Goal: Information Seeking & Learning: Compare options

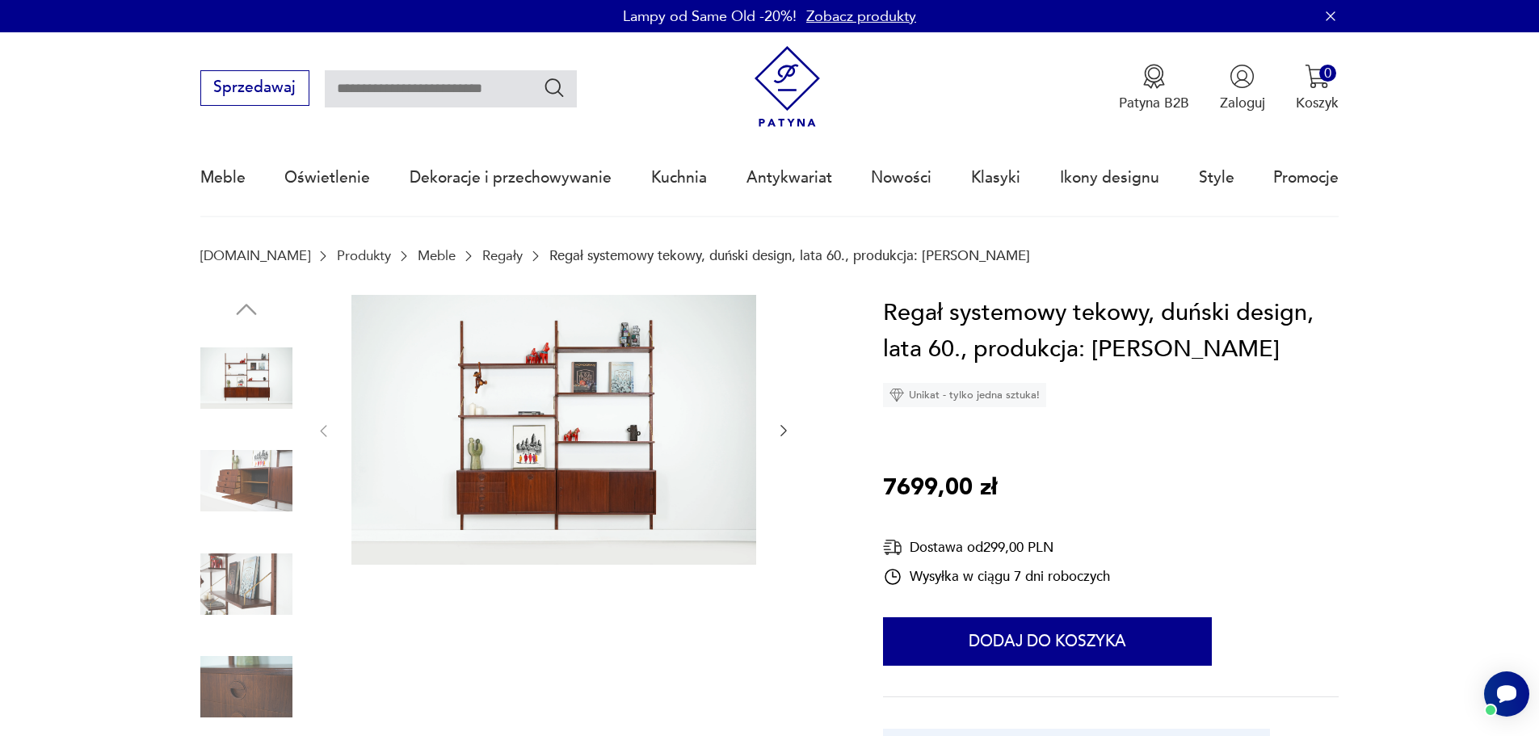
click at [271, 466] on img at bounding box center [246, 481] width 92 height 92
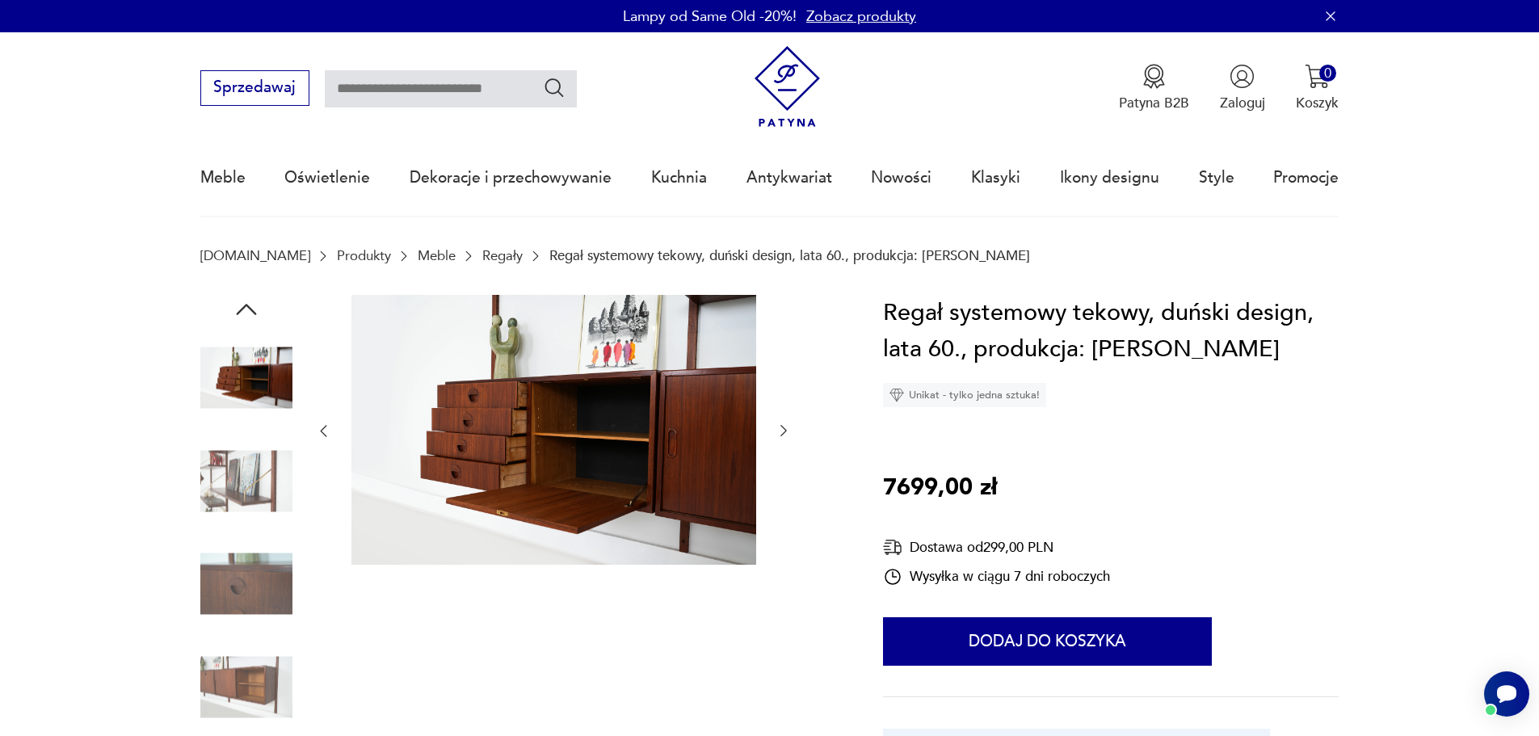
click at [260, 554] on img at bounding box center [246, 584] width 92 height 92
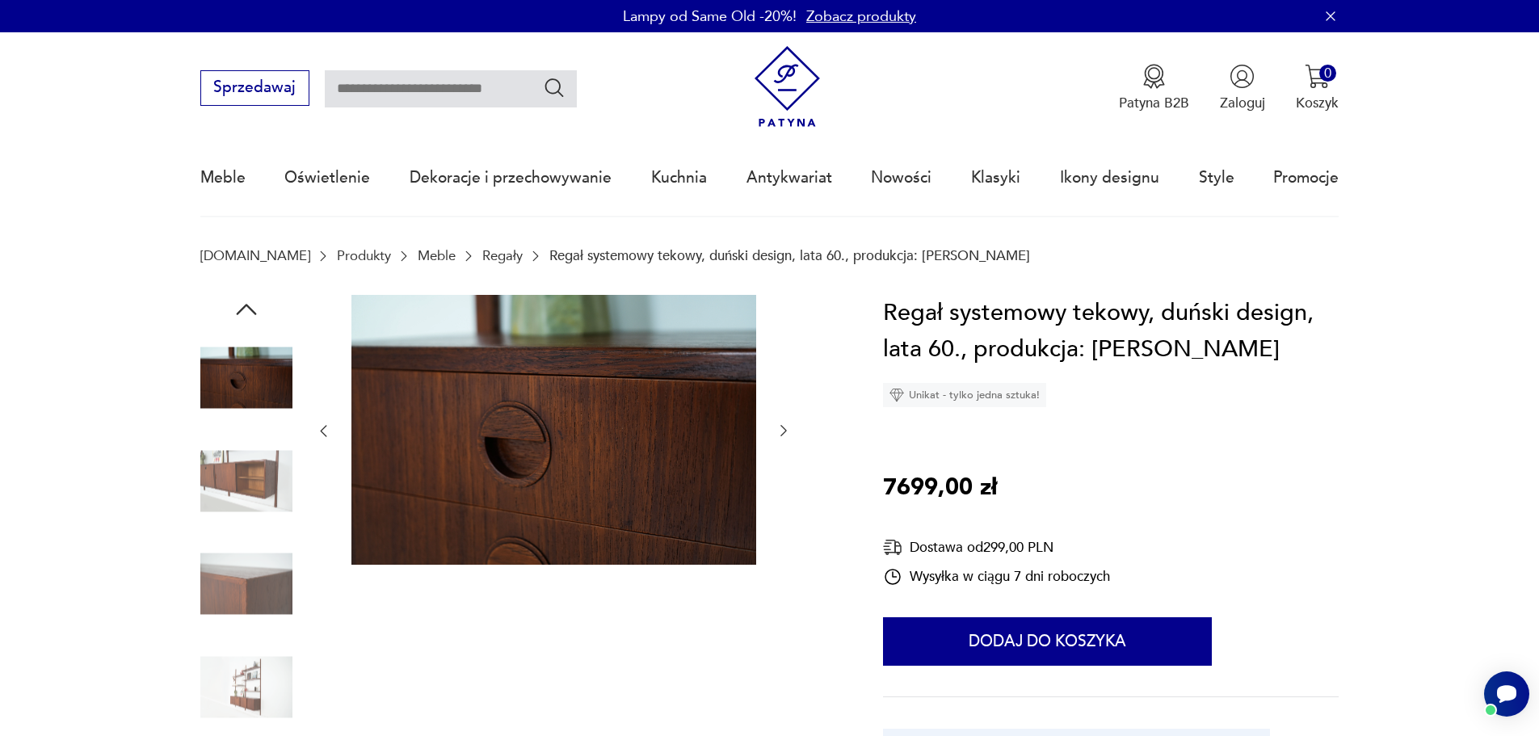
click at [255, 575] on img at bounding box center [246, 584] width 92 height 92
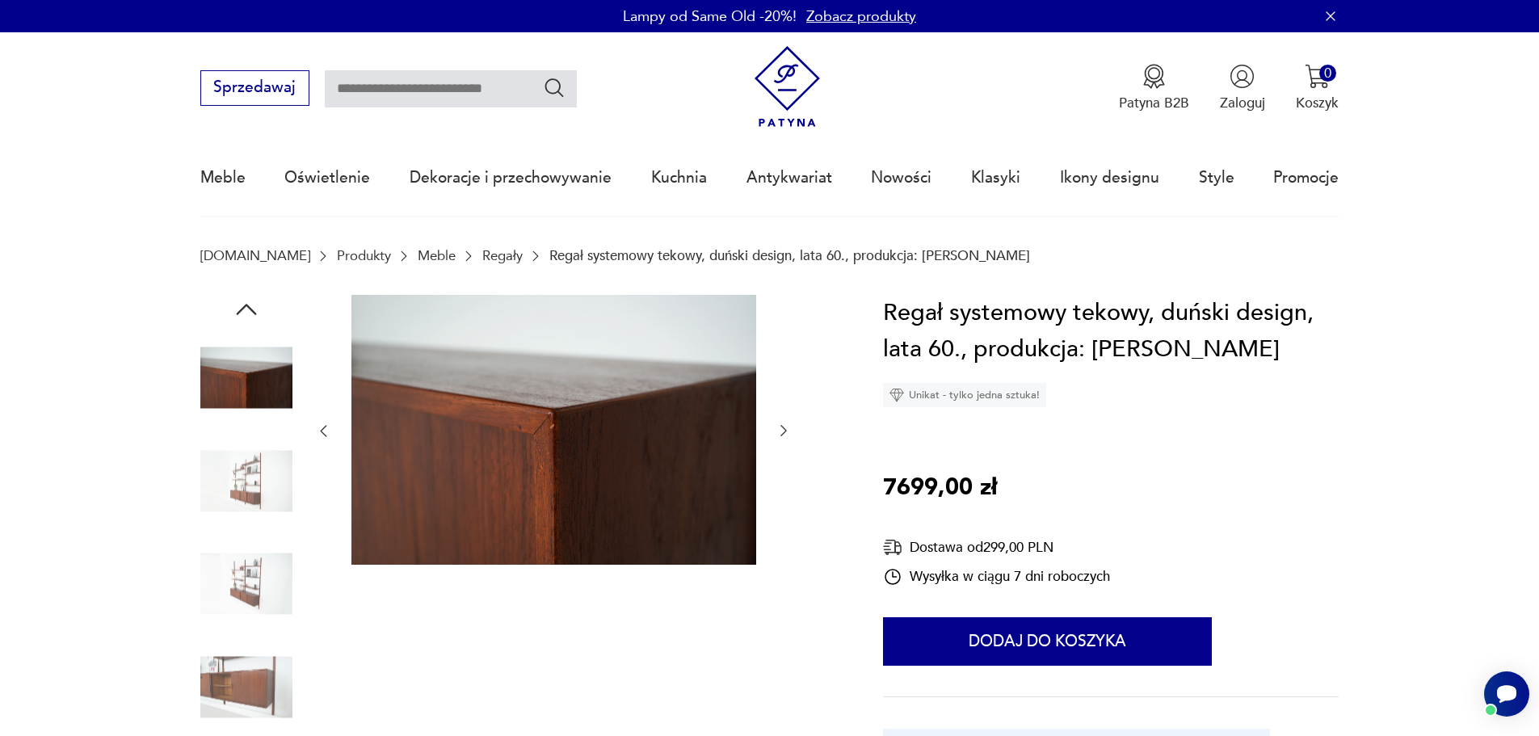
click at [253, 513] on img at bounding box center [246, 481] width 92 height 92
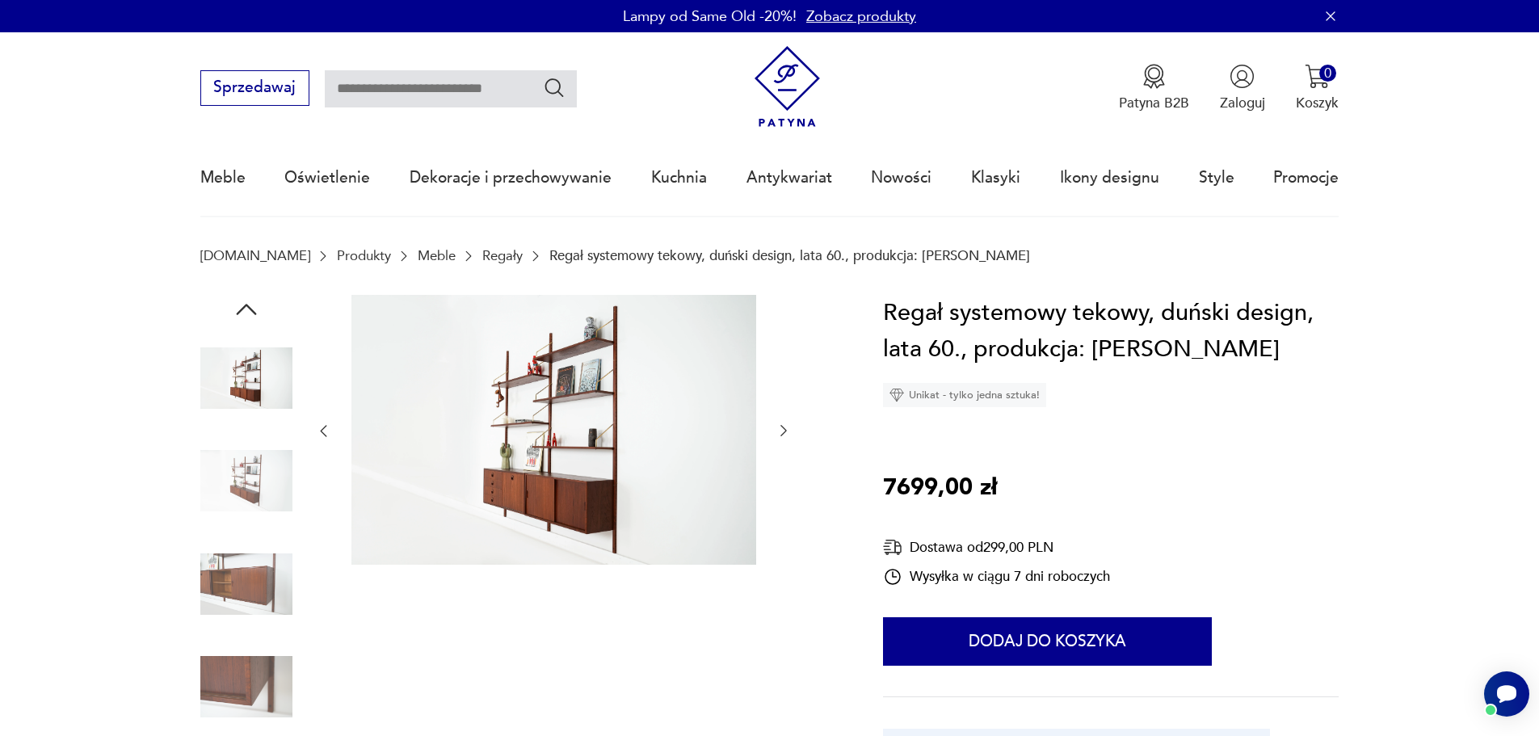
click at [297, 558] on div at bounding box center [518, 534] width 637 height 478
click at [253, 581] on img at bounding box center [246, 584] width 92 height 92
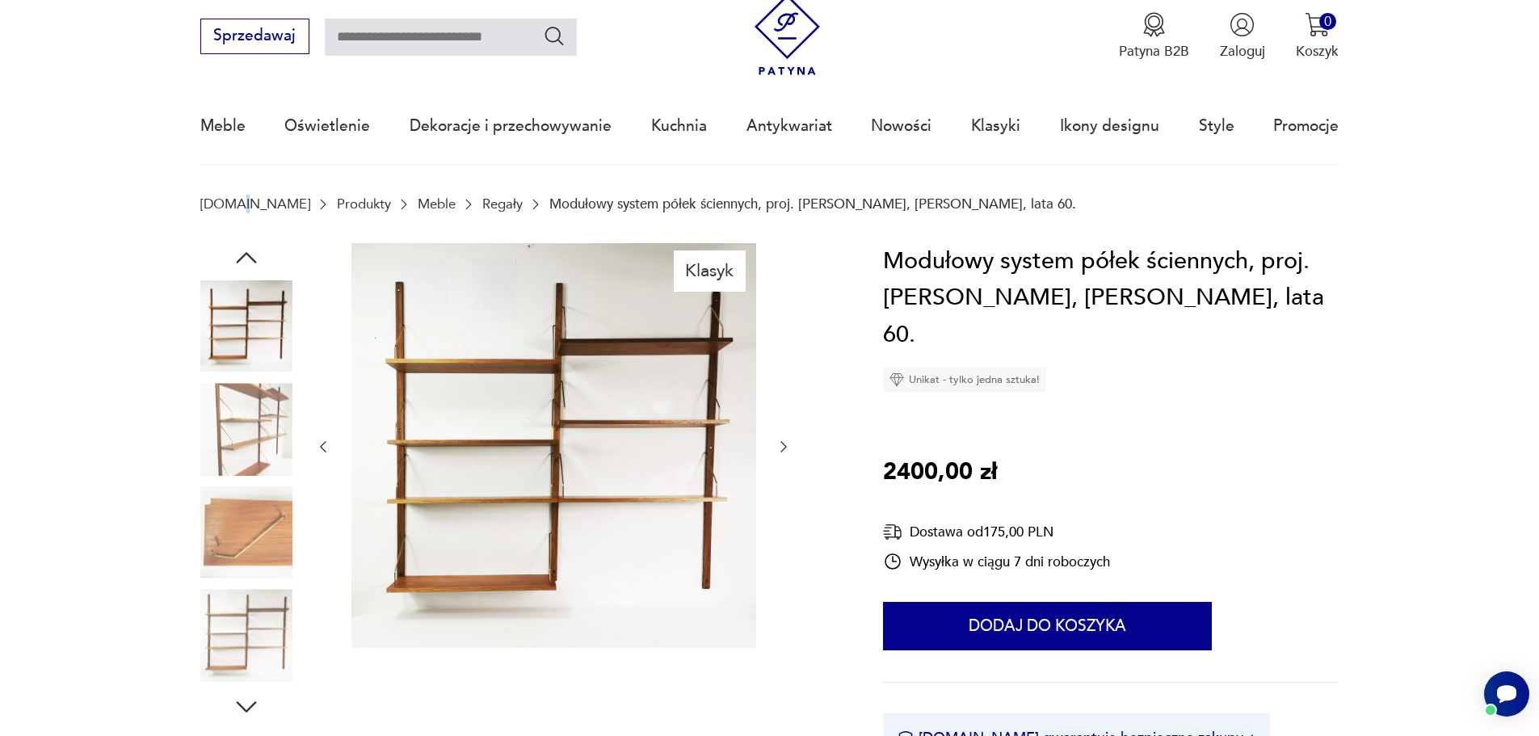
scroll to position [81, 0]
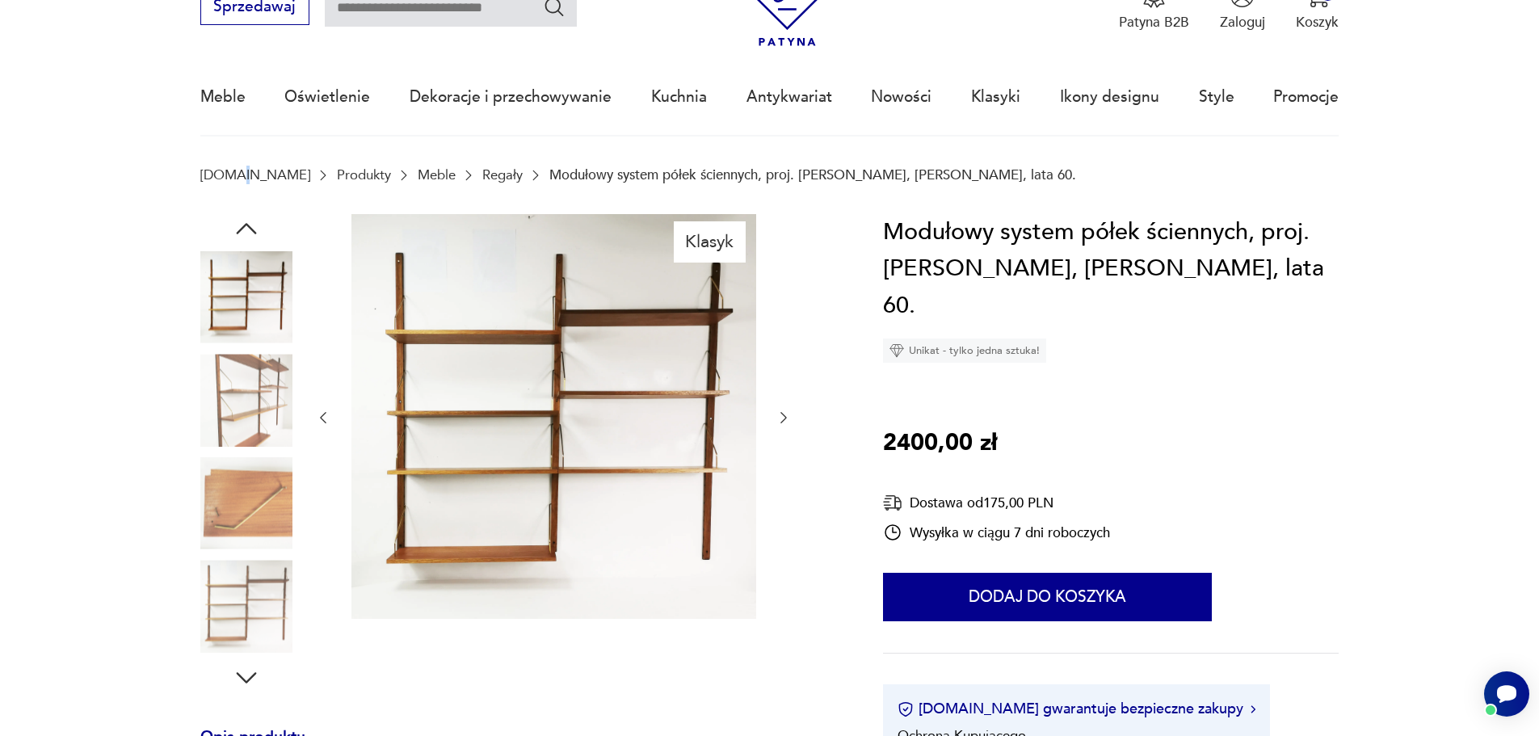
click at [242, 384] on img at bounding box center [246, 400] width 92 height 92
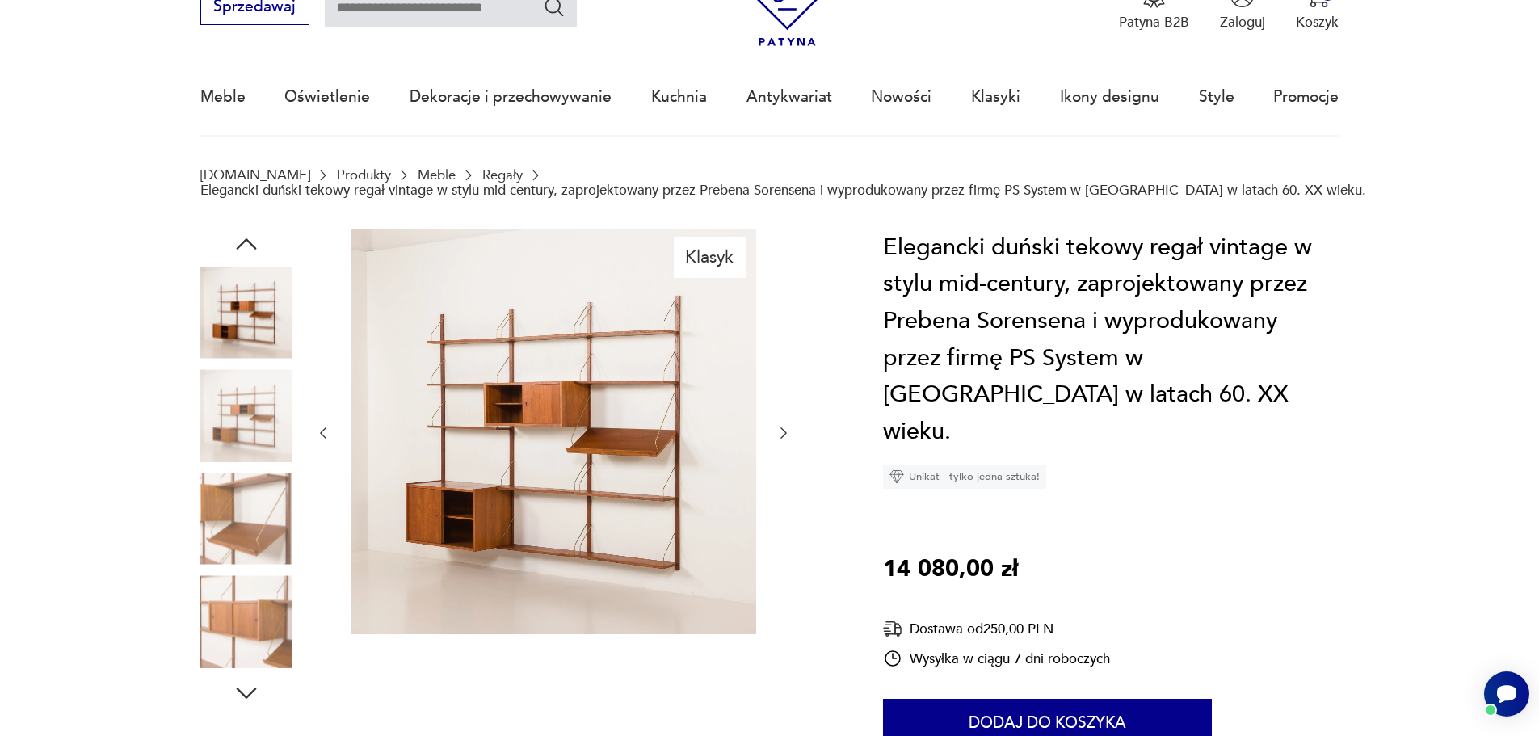
click at [229, 528] on img at bounding box center [246, 519] width 92 height 92
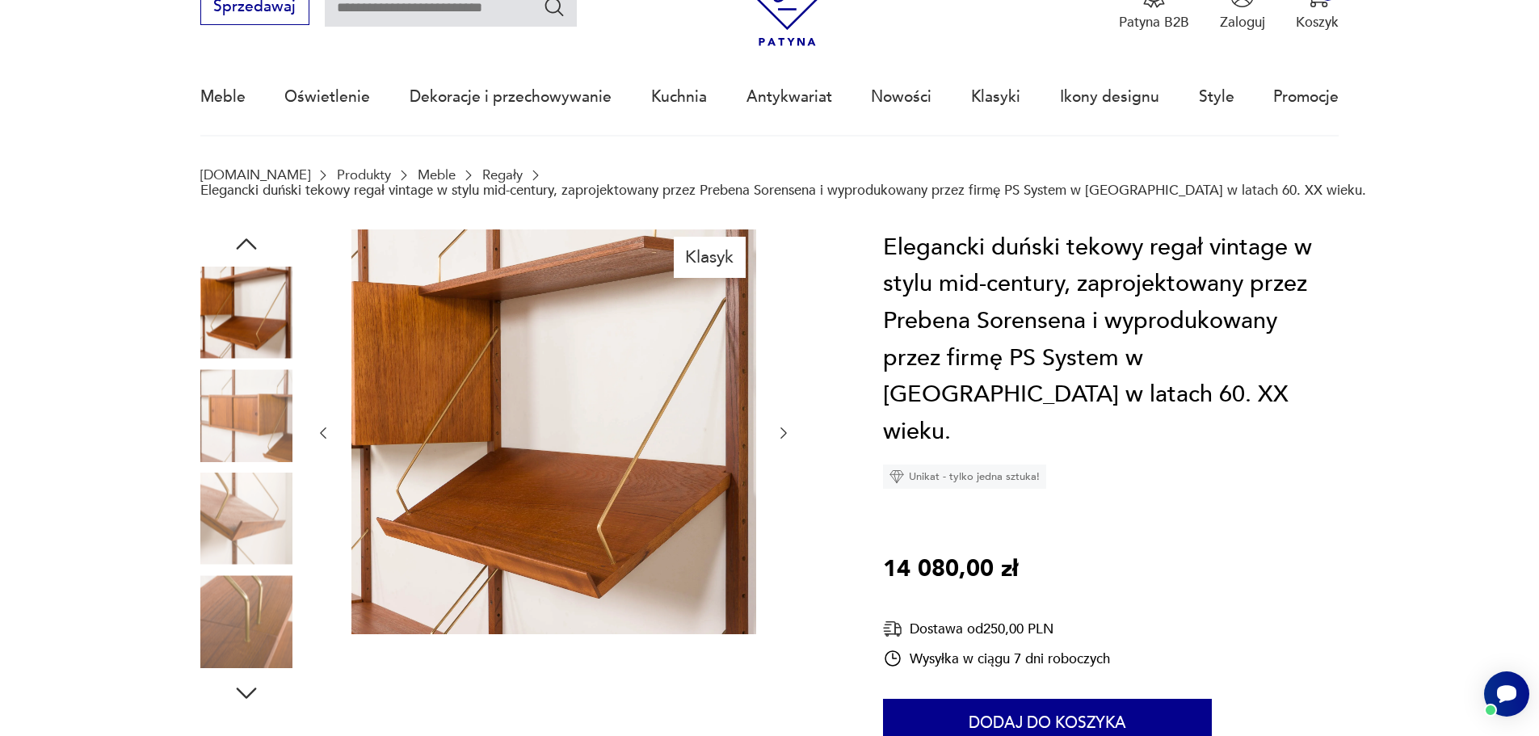
click at [243, 533] on img at bounding box center [246, 519] width 92 height 92
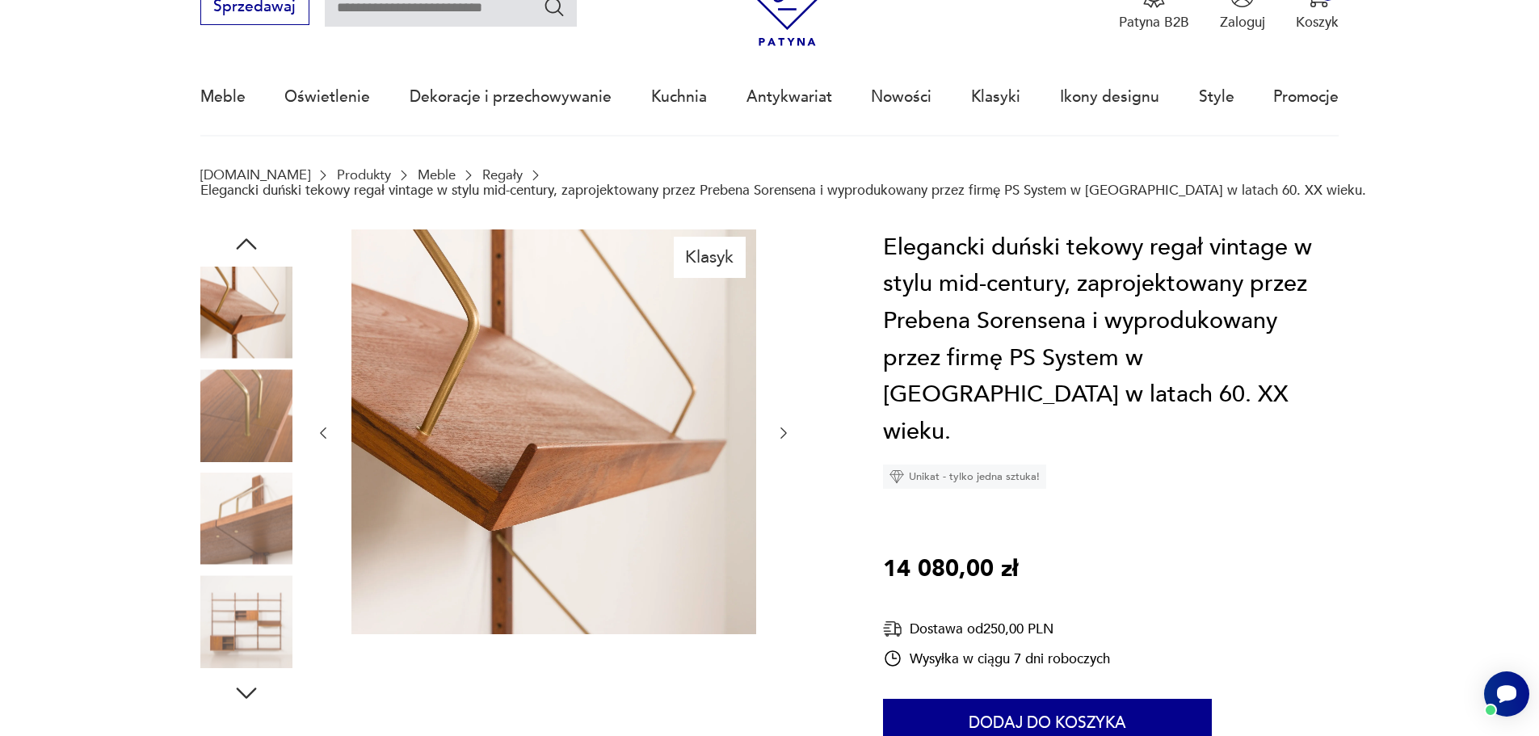
click at [243, 533] on img at bounding box center [246, 519] width 92 height 92
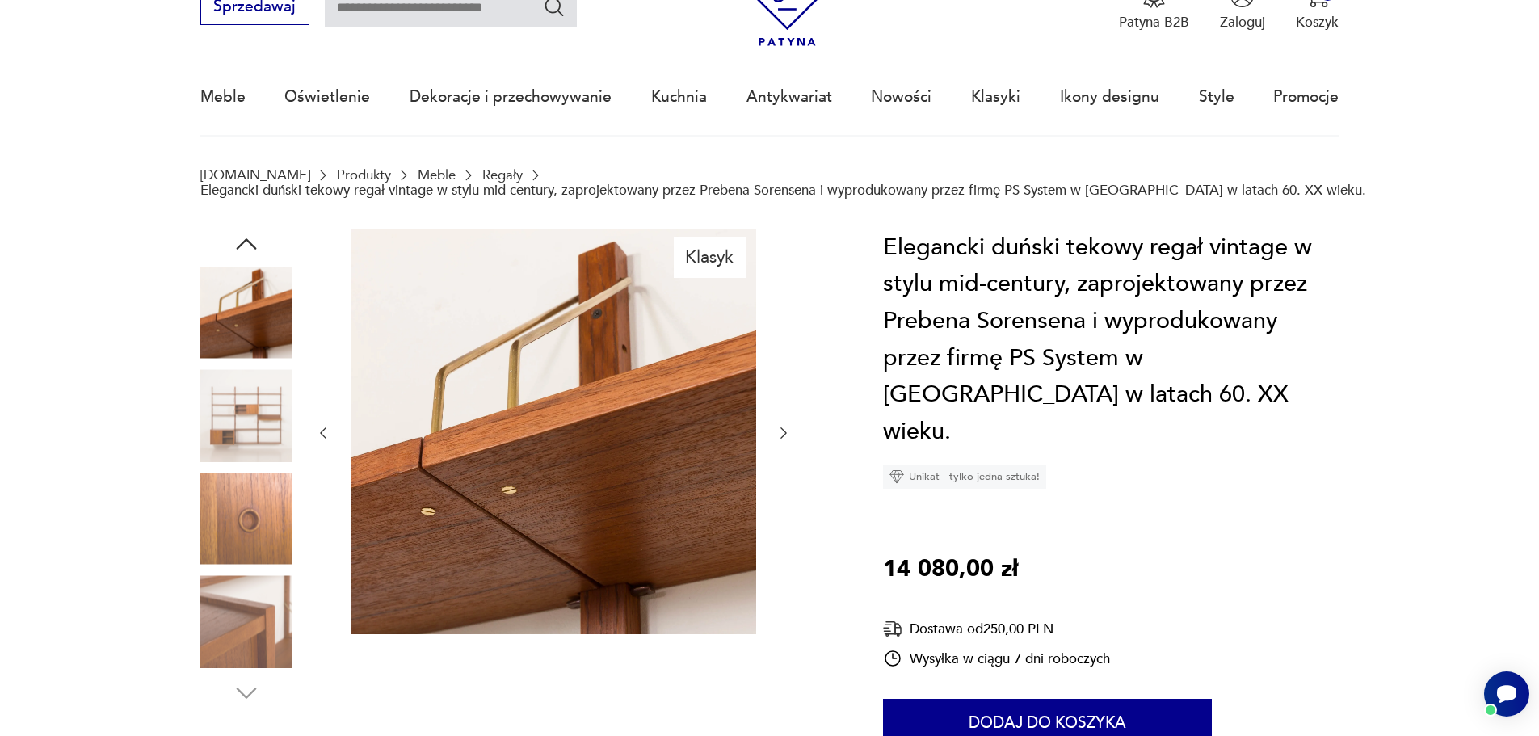
click at [243, 533] on img at bounding box center [246, 519] width 92 height 92
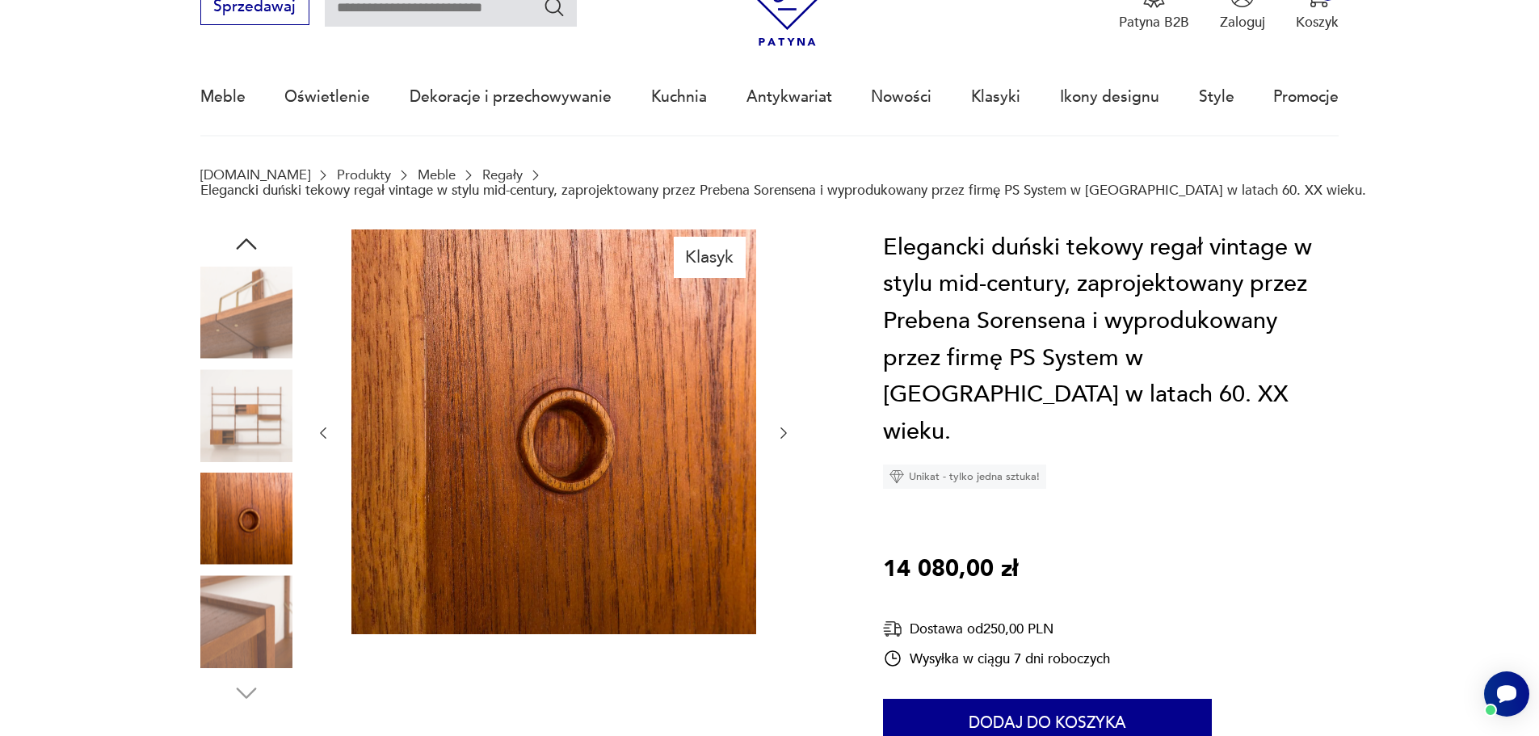
click at [259, 591] on img at bounding box center [246, 621] width 92 height 92
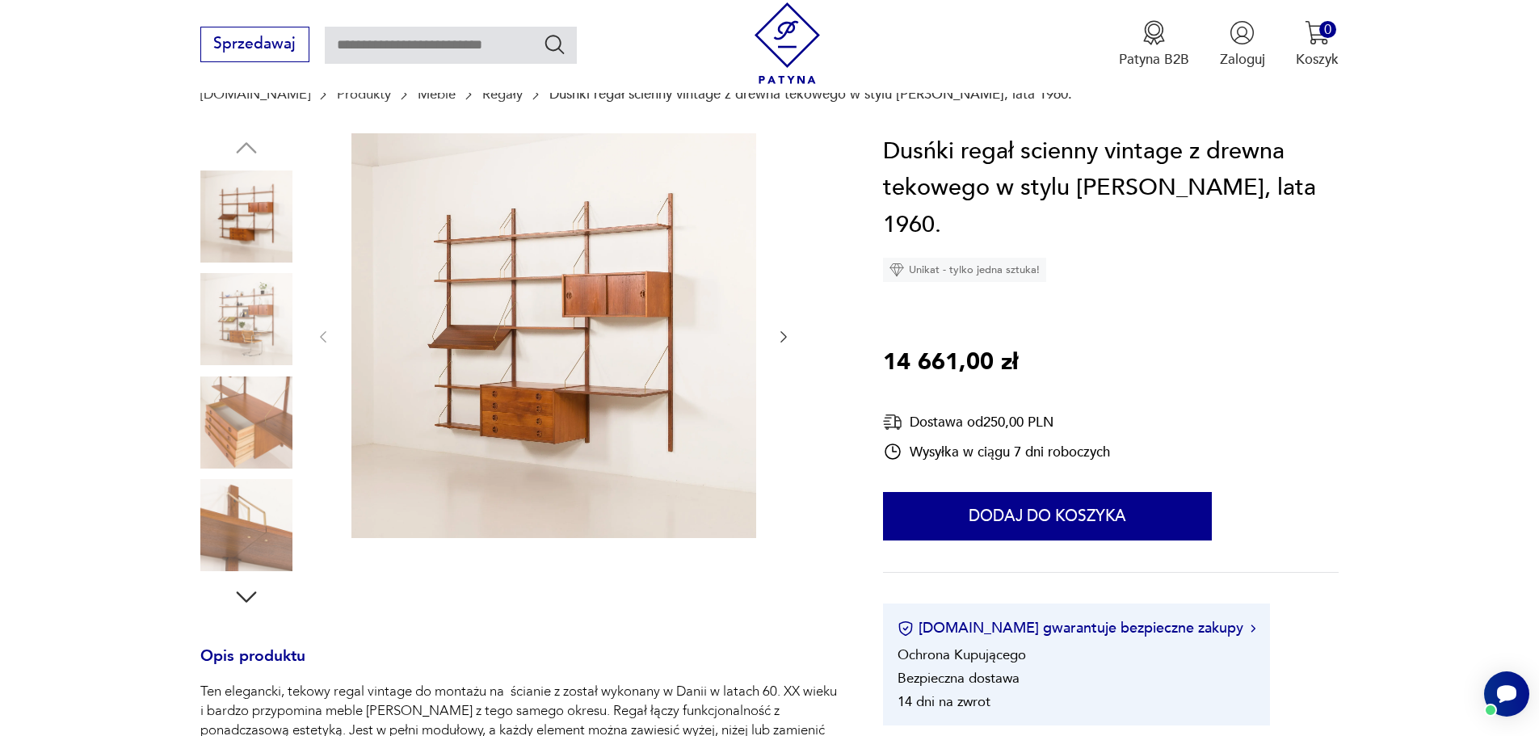
click at [242, 422] on img at bounding box center [246, 423] width 92 height 92
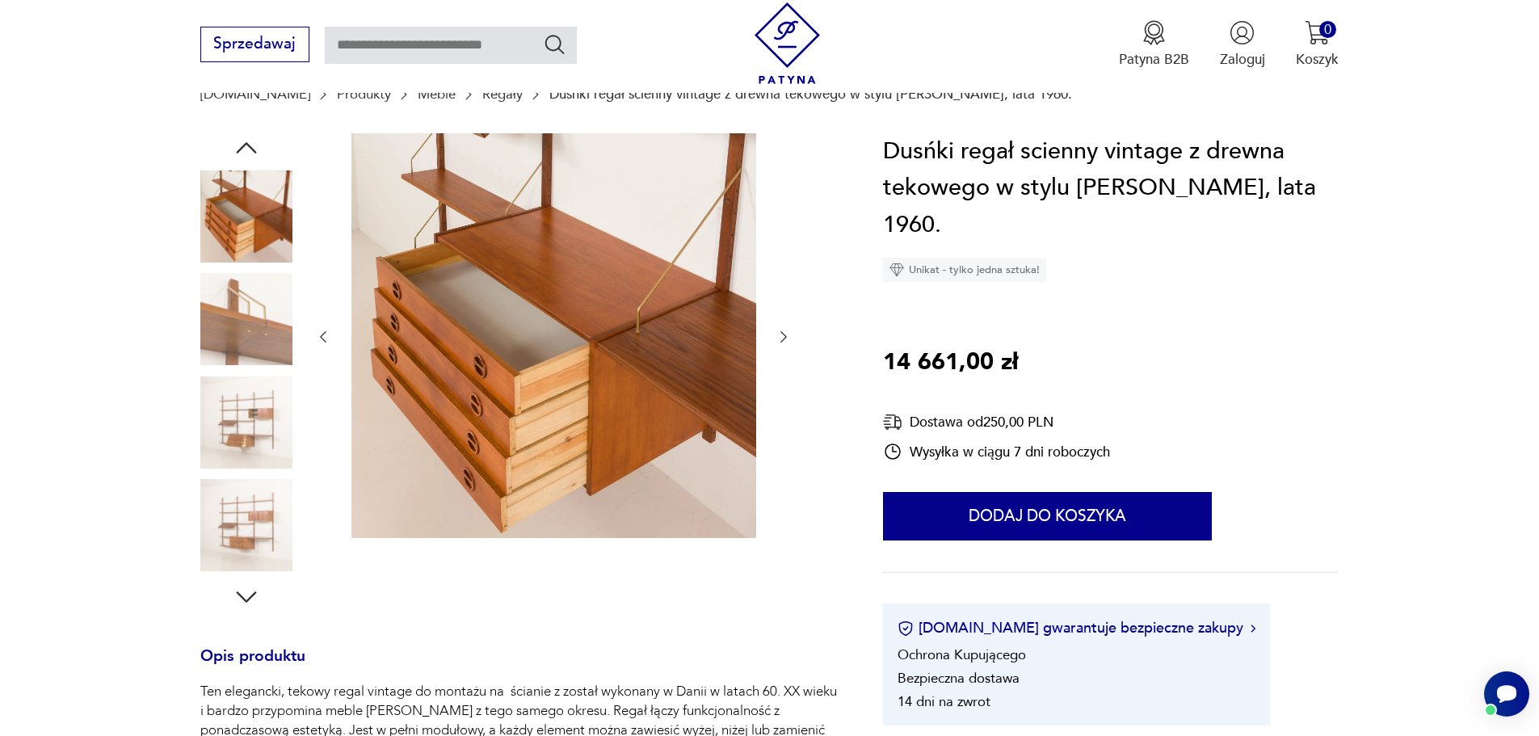
click at [242, 422] on img at bounding box center [246, 423] width 92 height 92
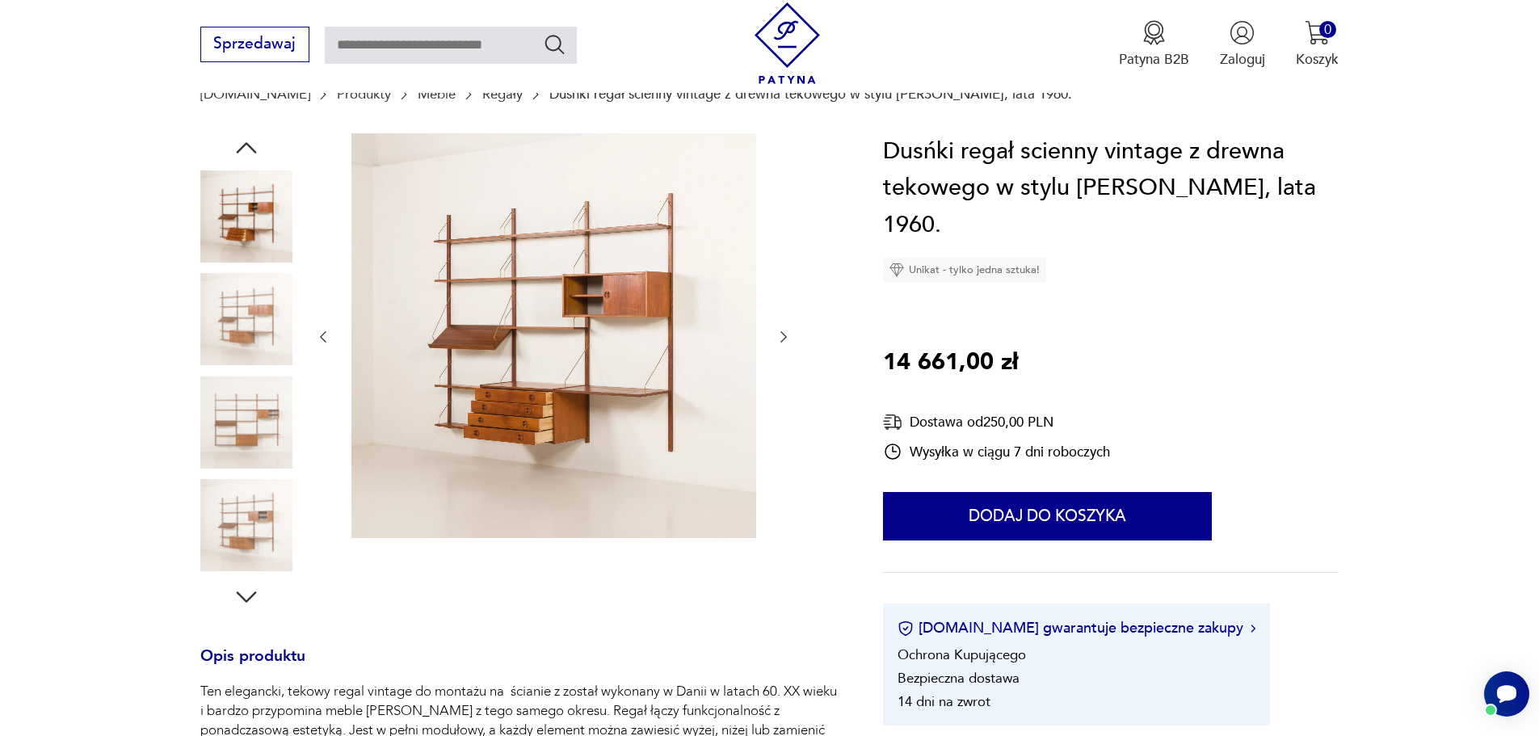
click at [242, 422] on img at bounding box center [246, 423] width 92 height 92
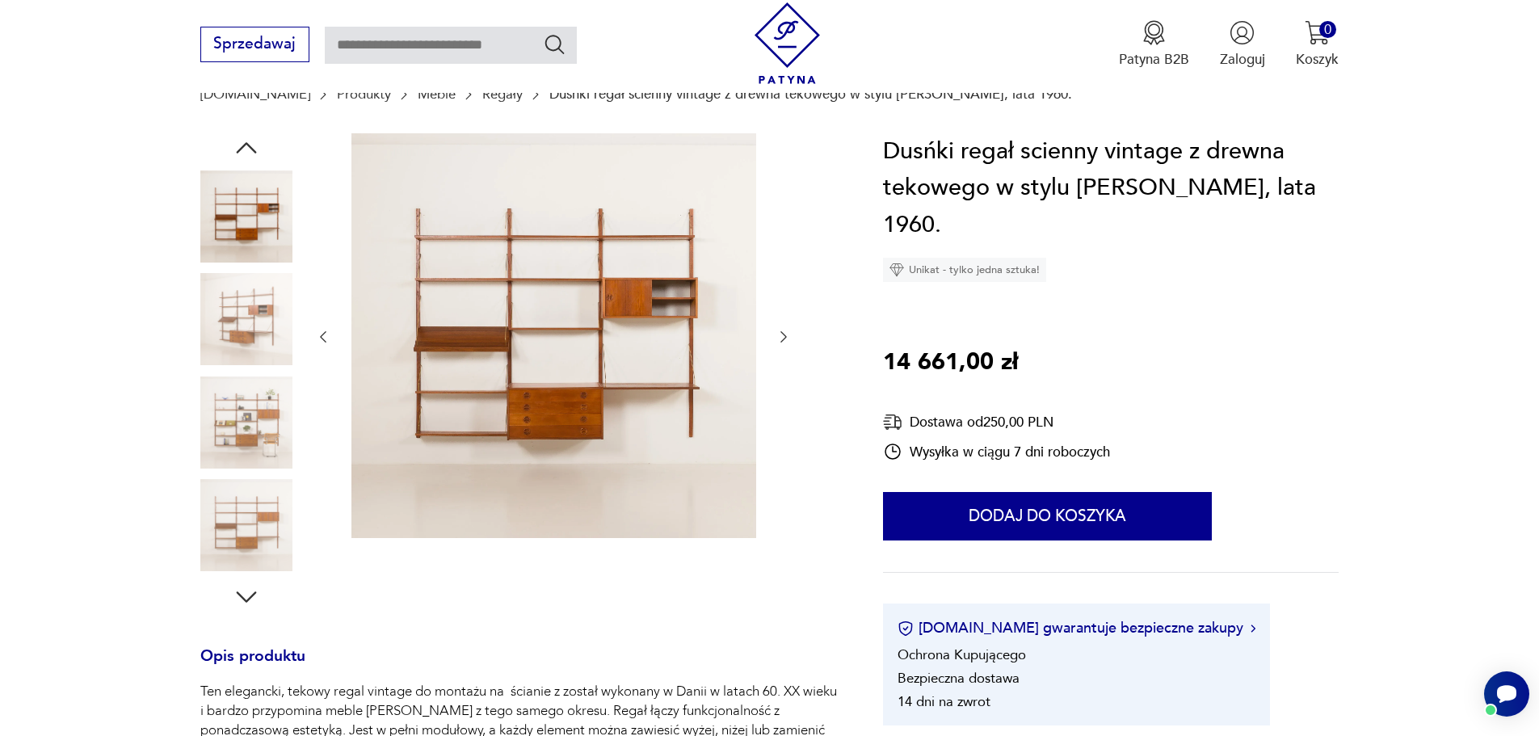
click at [242, 422] on img at bounding box center [246, 423] width 92 height 92
